Goal: Information Seeking & Learning: Understand process/instructions

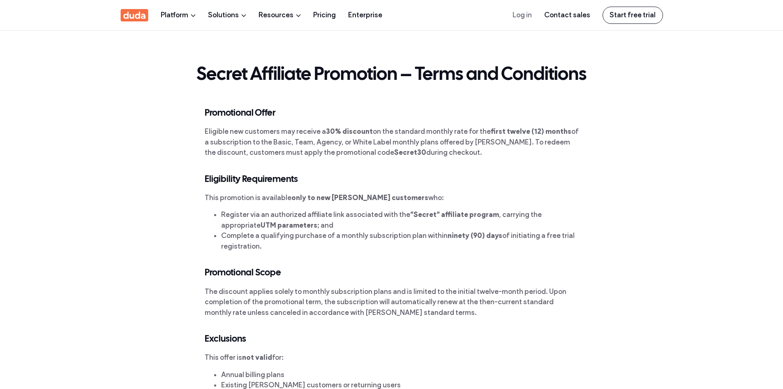
drag, startPoint x: 151, startPoint y: 74, endPoint x: 179, endPoint y: 74, distance: 28.4
click at [153, 74] on section "Secret Affiliate Promotion – Terms and Conditions" at bounding box center [391, 69] width 783 height 78
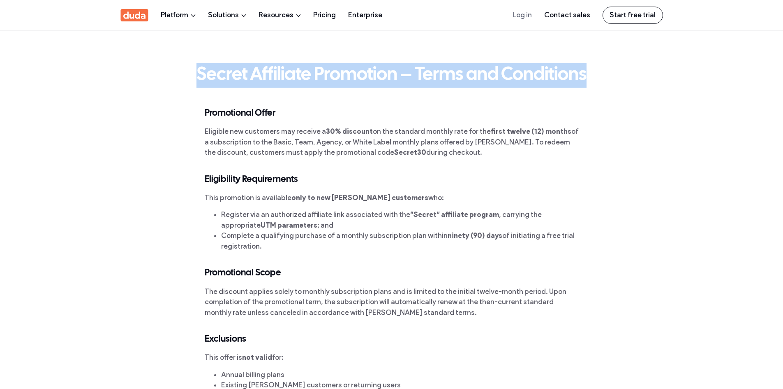
drag, startPoint x: 177, startPoint y: 72, endPoint x: 591, endPoint y: 72, distance: 413.7
click at [591, 72] on section "Secret Affiliate Promotion – Terms and Conditions" at bounding box center [391, 69] width 783 height 78
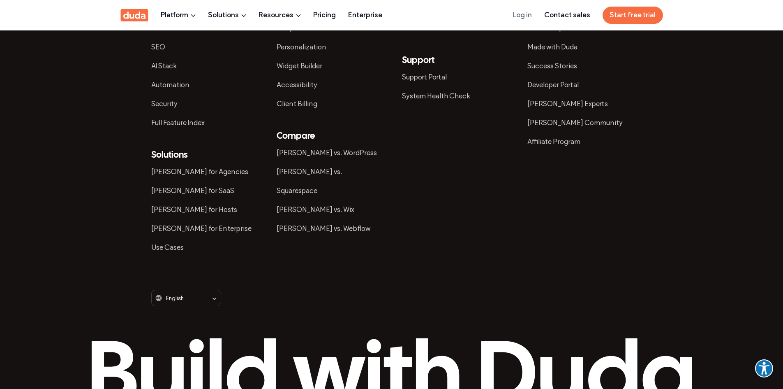
scroll to position [740, 0]
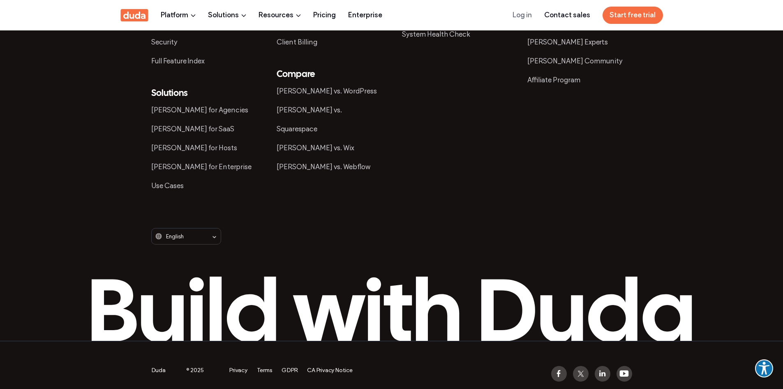
click at [266, 371] on link "Terms" at bounding box center [265, 369] width 16 height 7
